Goal: Find specific page/section: Find specific page/section

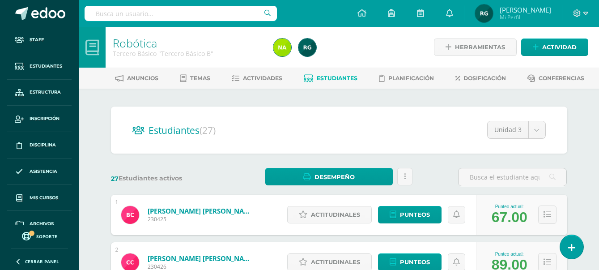
click at [195, 10] on input "text" at bounding box center [181, 13] width 192 height 15
type input "contabilidad"
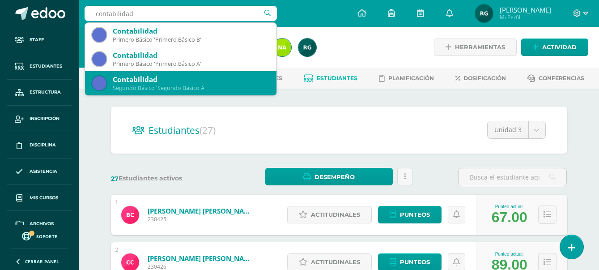
click at [193, 86] on div "Segundo Básico 'Segundo Básico A'" at bounding box center [191, 88] width 157 height 8
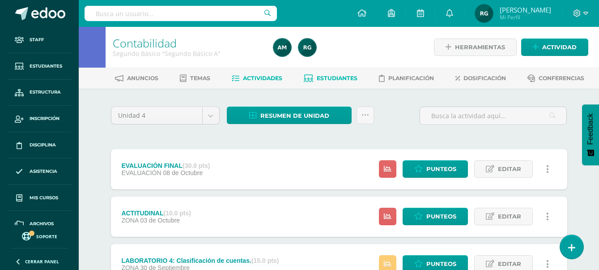
click at [333, 81] on span "Estudiantes" at bounding box center [337, 78] width 41 height 7
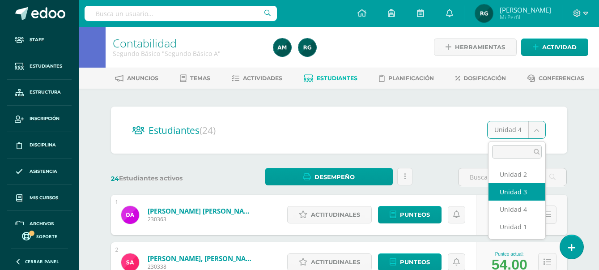
select select "/dashboard/teacher/section/1984/students/?unit=91328"
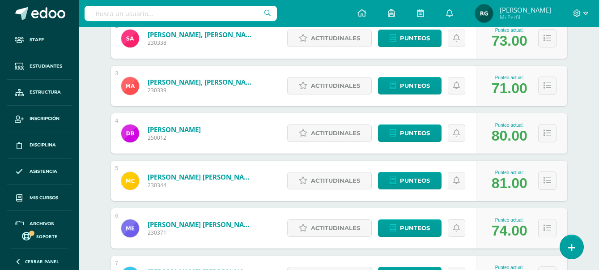
scroll to position [335, 0]
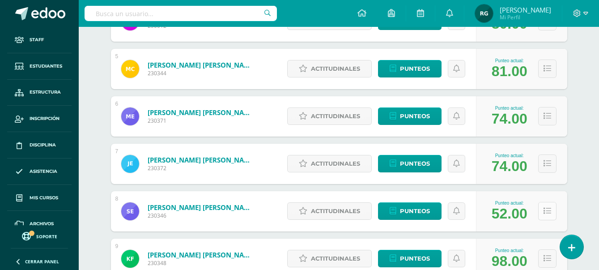
click at [547, 215] on button at bounding box center [547, 211] width 18 height 18
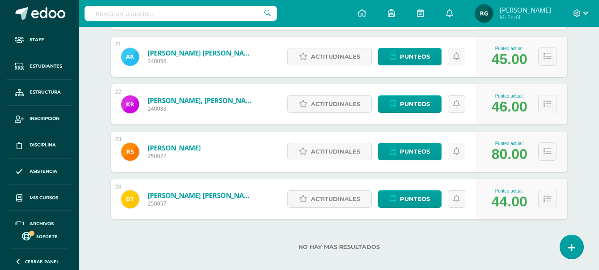
scroll to position [1295, 0]
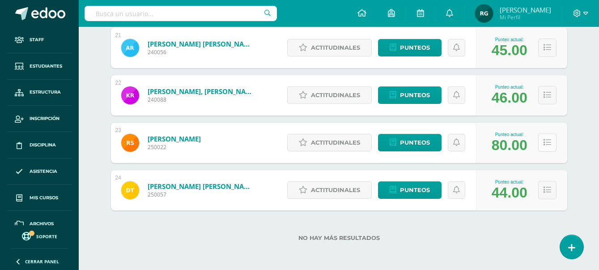
click at [546, 149] on button at bounding box center [547, 142] width 18 height 18
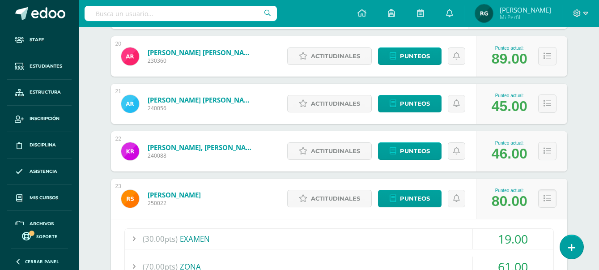
scroll to position [1183, 0]
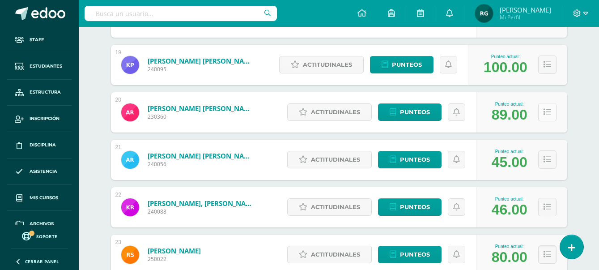
click at [551, 117] on button at bounding box center [547, 112] width 18 height 18
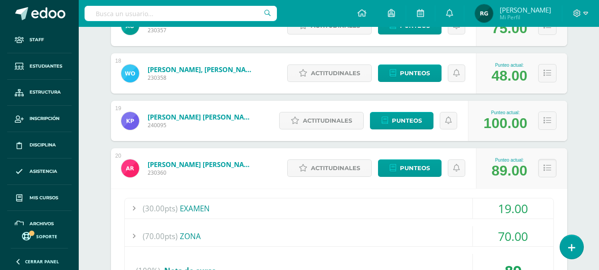
scroll to position [1071, 0]
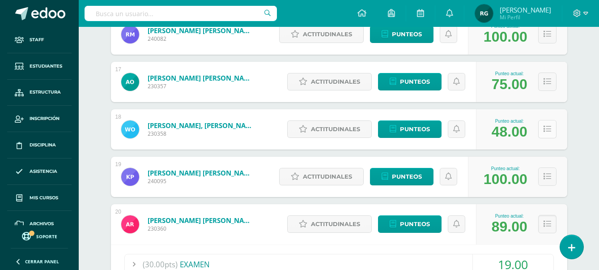
click at [553, 128] on button at bounding box center [547, 129] width 18 height 18
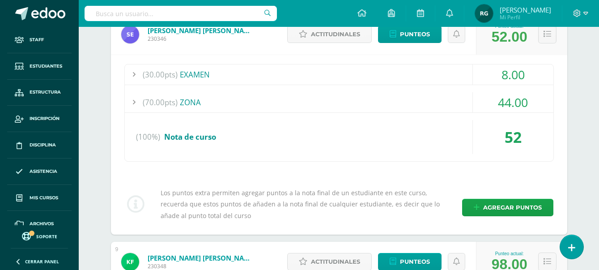
scroll to position [456, 0]
